Goal: Information Seeking & Learning: Stay updated

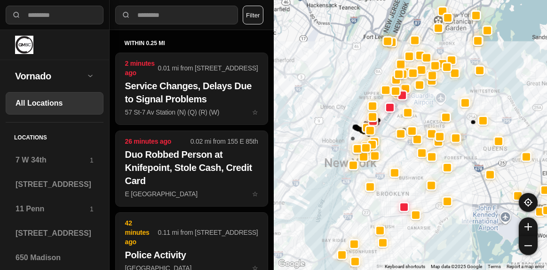
select select "*"
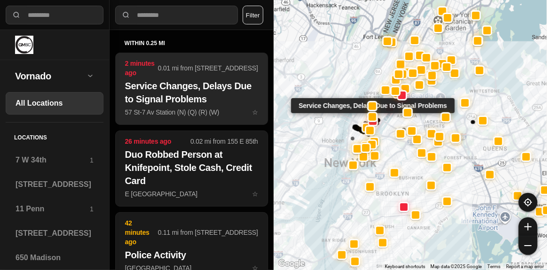
click at [156, 104] on h2 "Service Changes, Delays Due to Signal Problems" at bounding box center [191, 92] width 133 height 26
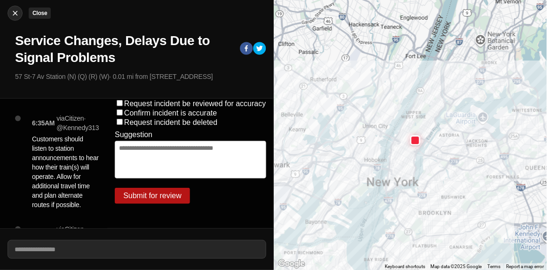
click at [14, 12] on img at bounding box center [14, 12] width 9 height 9
select select "*"
